Goal: Task Accomplishment & Management: Manage account settings

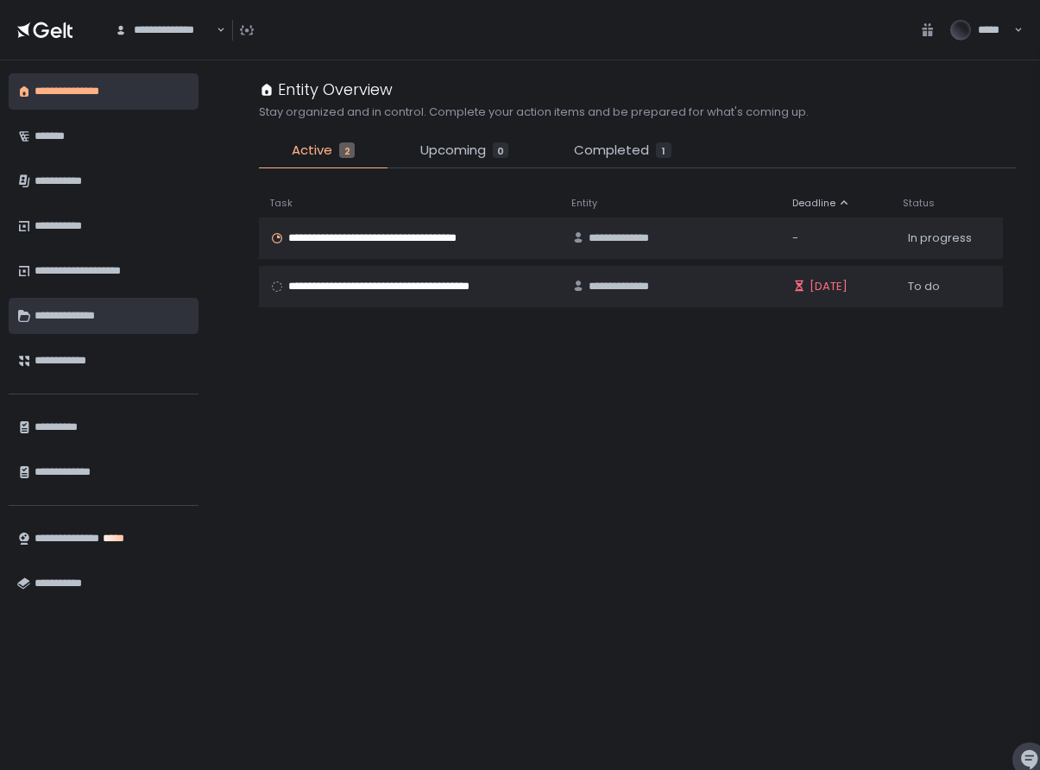
click at [67, 328] on div "**********" at bounding box center [112, 315] width 155 height 29
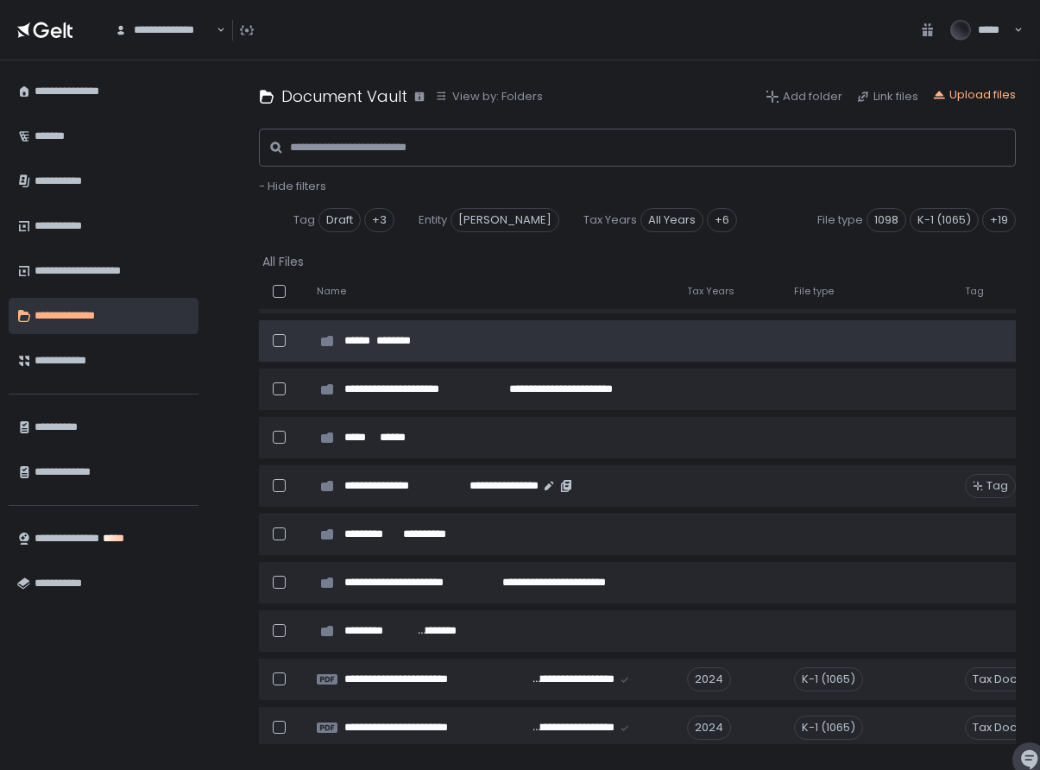
scroll to position [261, 0]
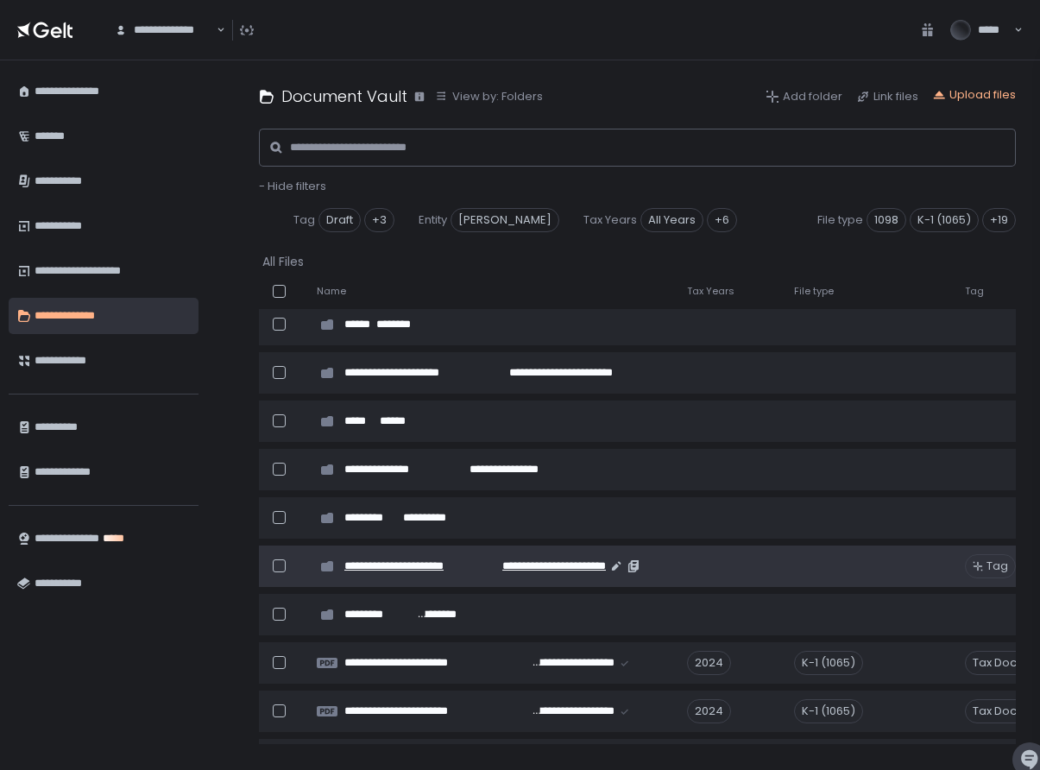
click at [408, 564] on span "**********" at bounding box center [411, 566] width 135 height 16
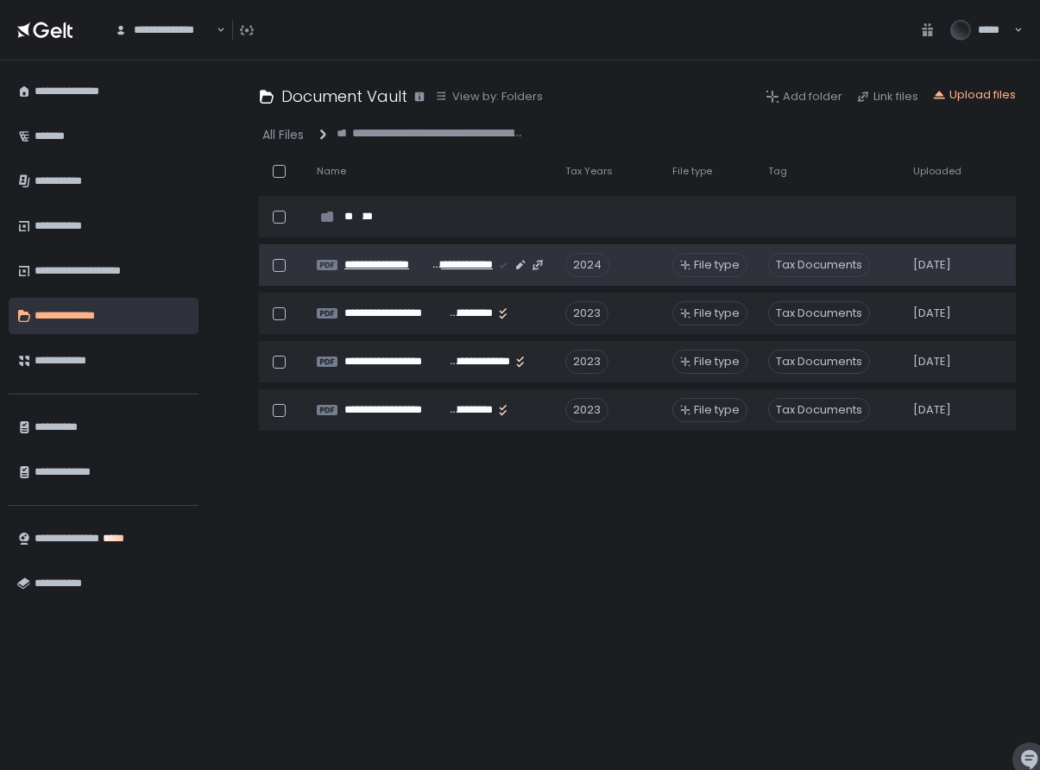
click at [414, 260] on span "**********" at bounding box center [386, 265] width 85 height 16
